Goal: Check status: Check status

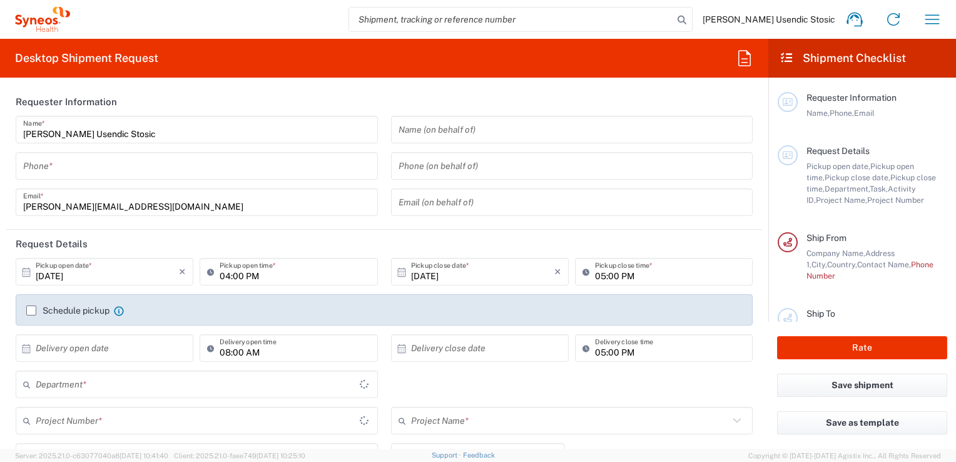
type input "[GEOGRAPHIC_DATA]"
click at [561, 21] on input "search" at bounding box center [511, 20] width 324 height 24
type input "8493"
type input "Syneos Health d.o.o. Beograd-Serbia"
click at [523, 14] on input "47525" at bounding box center [511, 20] width 324 height 24
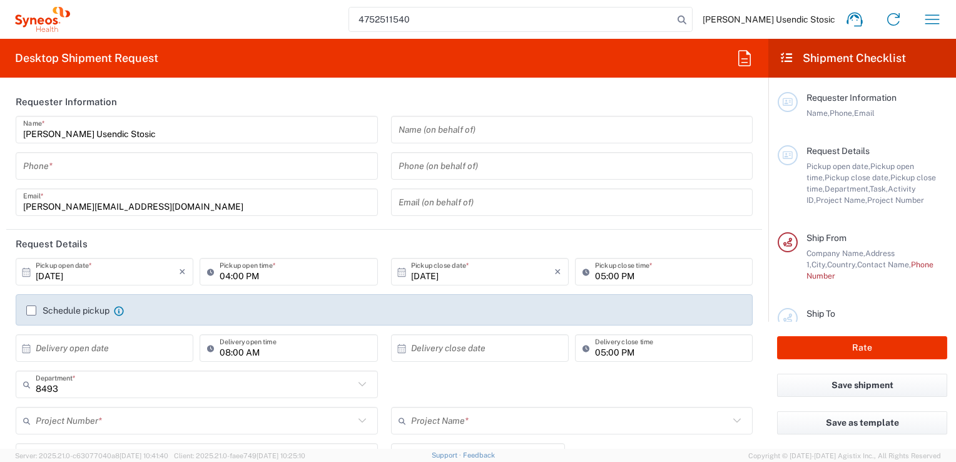
type input "4752511540"
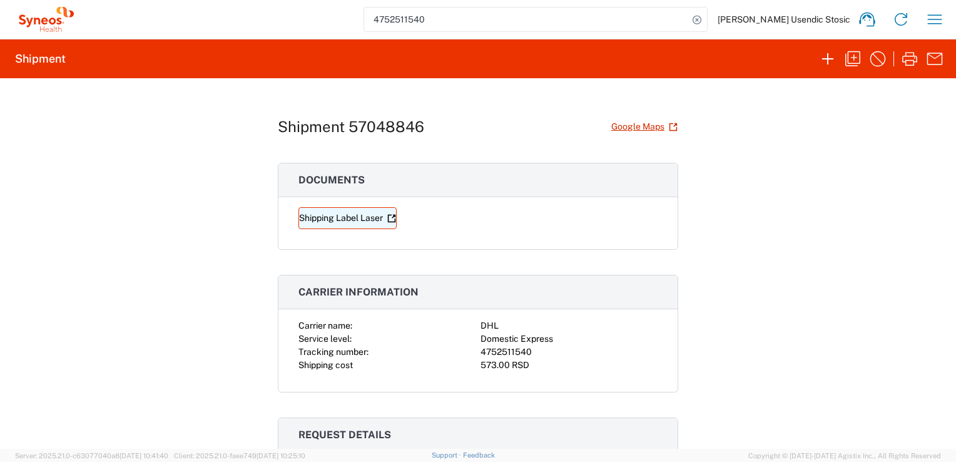
click at [363, 215] on link "Shipping Label Laser" at bounding box center [347, 218] width 98 height 22
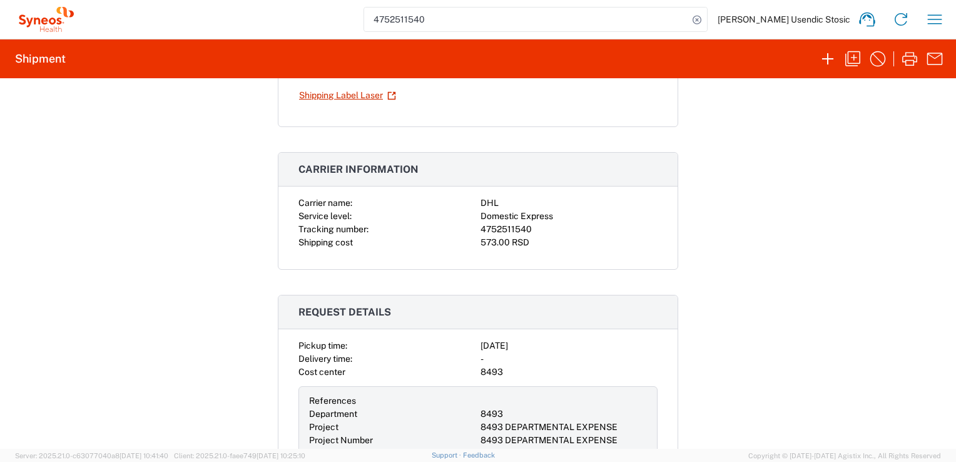
scroll to position [130, 0]
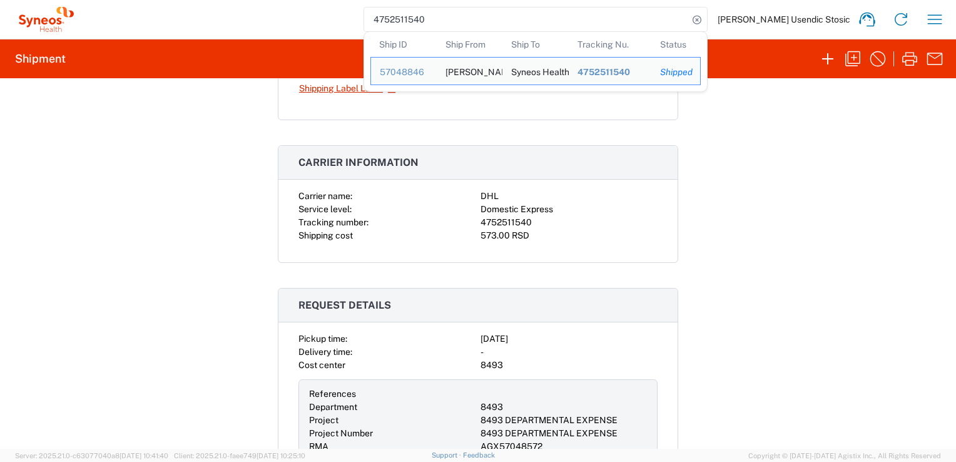
drag, startPoint x: 481, startPoint y: 18, endPoint x: 406, endPoint y: 19, distance: 75.1
click at [406, 19] on div "4752511540 Ship ID Ship From Ship To Tracking Nu. Status Ship ID 57048846 Ship …" at bounding box center [536, 19] width 344 height 25
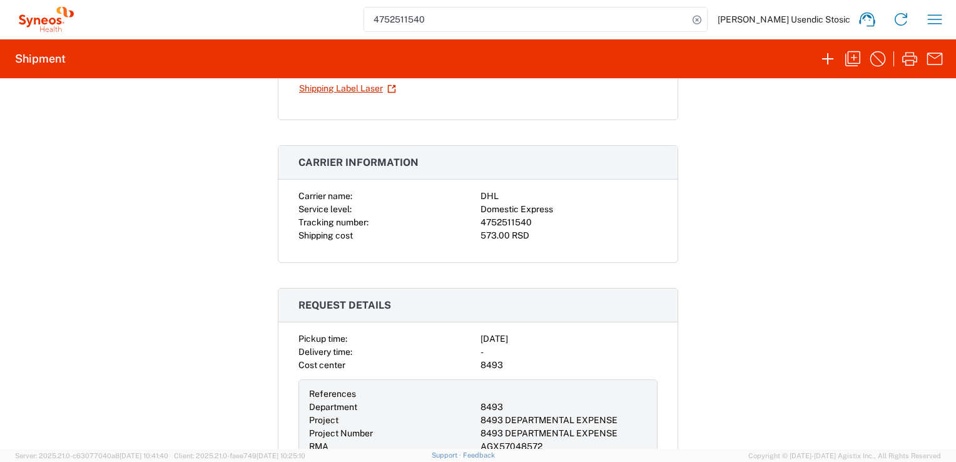
click at [484, 15] on input "4752511540" at bounding box center [526, 20] width 324 height 24
click at [482, 16] on input "4752511540" at bounding box center [526, 20] width 324 height 24
click at [516, 14] on input "4752511540" at bounding box center [526, 20] width 324 height 24
click at [477, 18] on input "4752511540" at bounding box center [526, 20] width 324 height 24
click at [450, 18] on input "4752511540" at bounding box center [526, 20] width 324 height 24
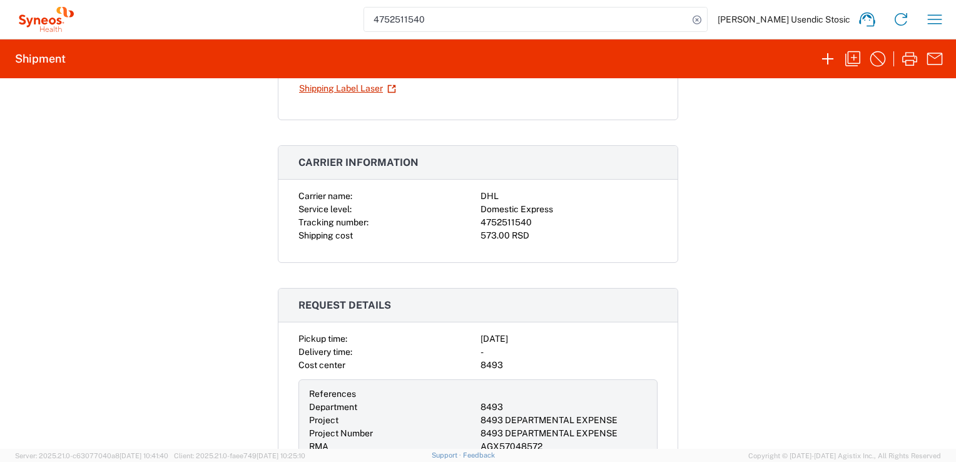
click at [688, 9] on input "4752511540" at bounding box center [526, 20] width 324 height 24
click at [723, 168] on div "Shipment 57048846 Google Maps Documents Shipping Label Laser Carrier informatio…" at bounding box center [478, 263] width 956 height 370
click at [628, 11] on input "4752511540" at bounding box center [526, 20] width 324 height 24
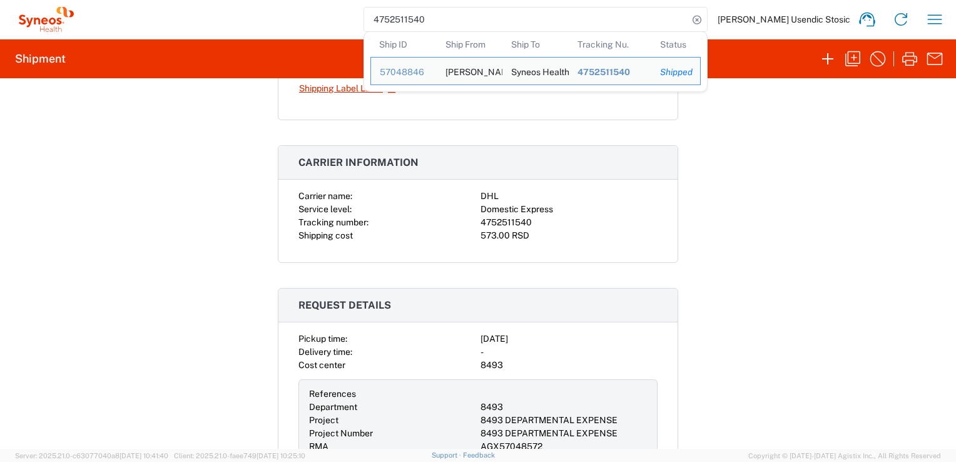
click at [719, 124] on div "Shipment 57048846 Google Maps Documents Shipping Label Laser Carrier informatio…" at bounding box center [478, 263] width 956 height 370
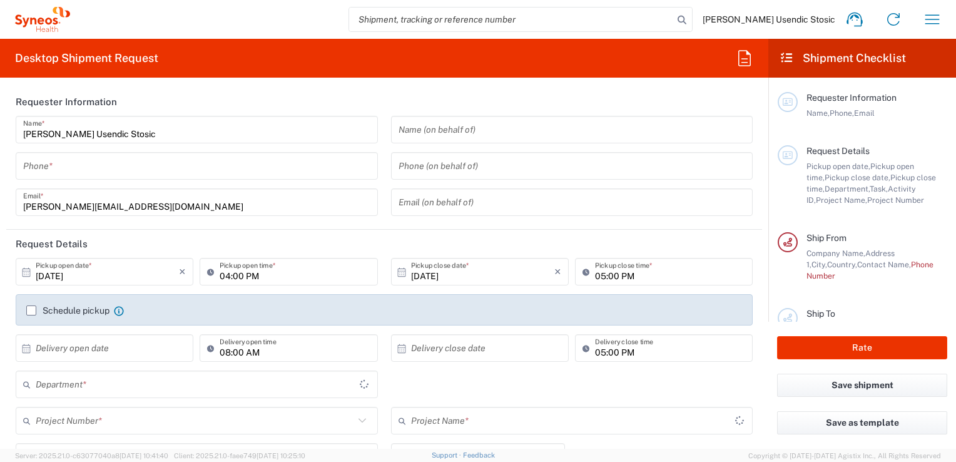
type input "8493"
type input "[GEOGRAPHIC_DATA]"
type input "Syneos Health d.o.o. [GEOGRAPHIC_DATA]-[GEOGRAPHIC_DATA]"
click at [937, 19] on icon "button" at bounding box center [932, 19] width 20 height 20
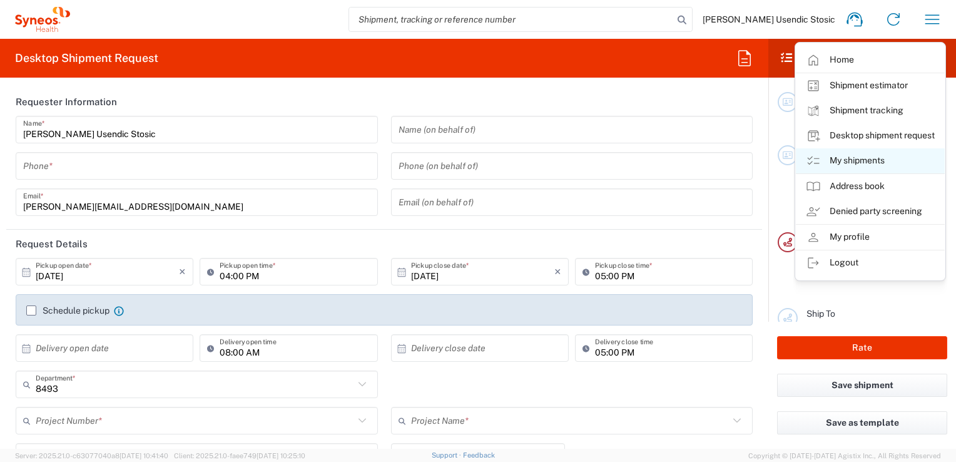
click at [861, 159] on link "My shipments" at bounding box center [870, 160] width 149 height 25
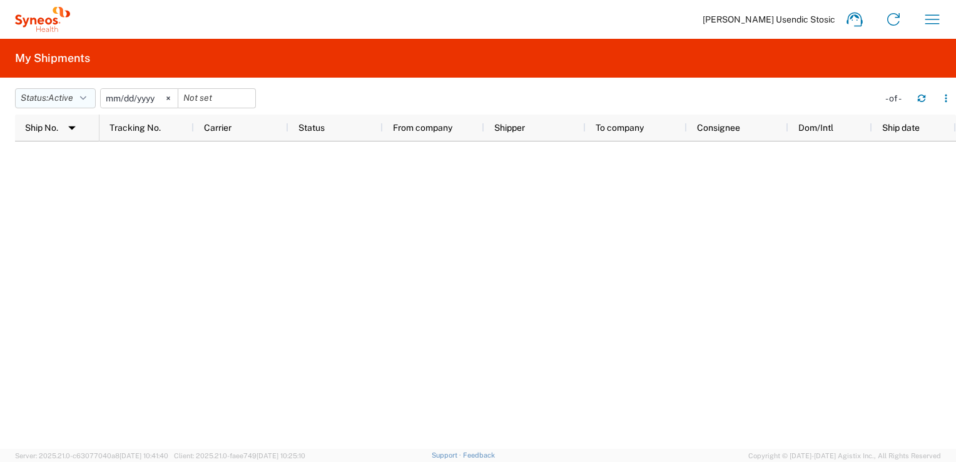
click at [86, 98] on icon "button" at bounding box center [83, 98] width 6 height 9
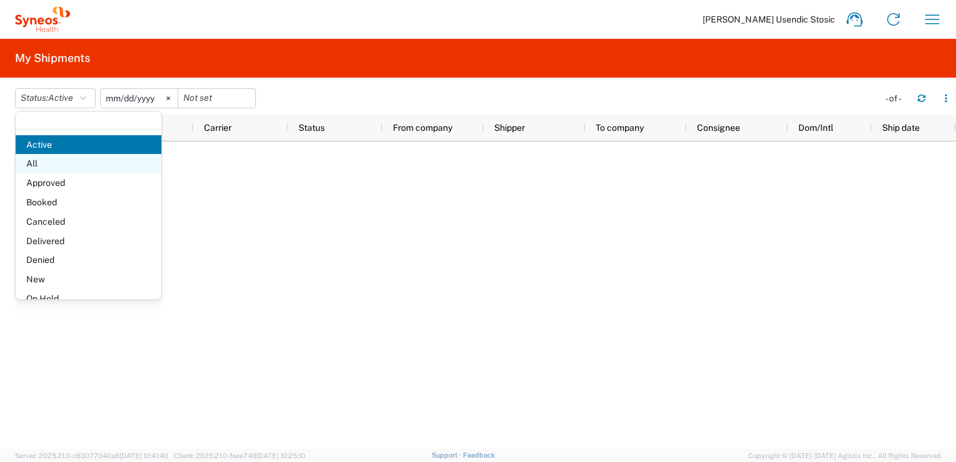
click at [81, 163] on span "All" at bounding box center [89, 163] width 146 height 19
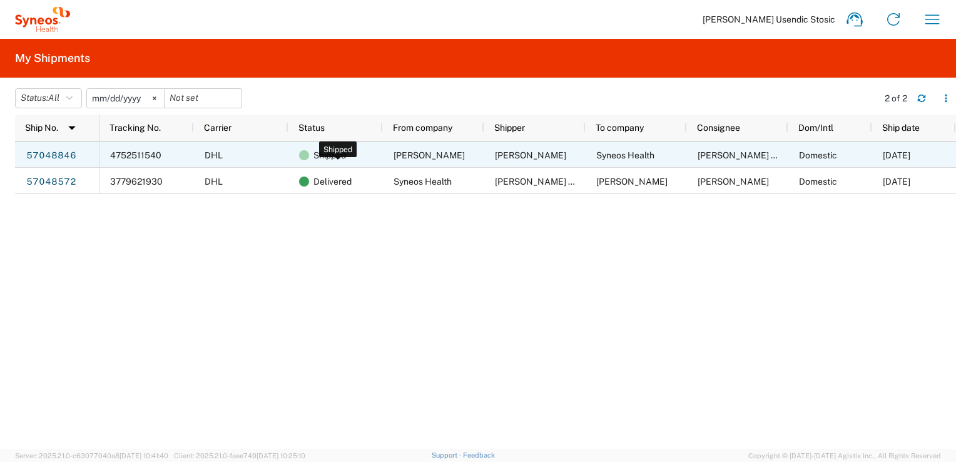
click at [329, 158] on span "Shipped" at bounding box center [329, 155] width 33 height 26
click at [74, 153] on link "57048846" at bounding box center [51, 155] width 51 height 20
